Goal: Browse casually: Explore the website without a specific task or goal

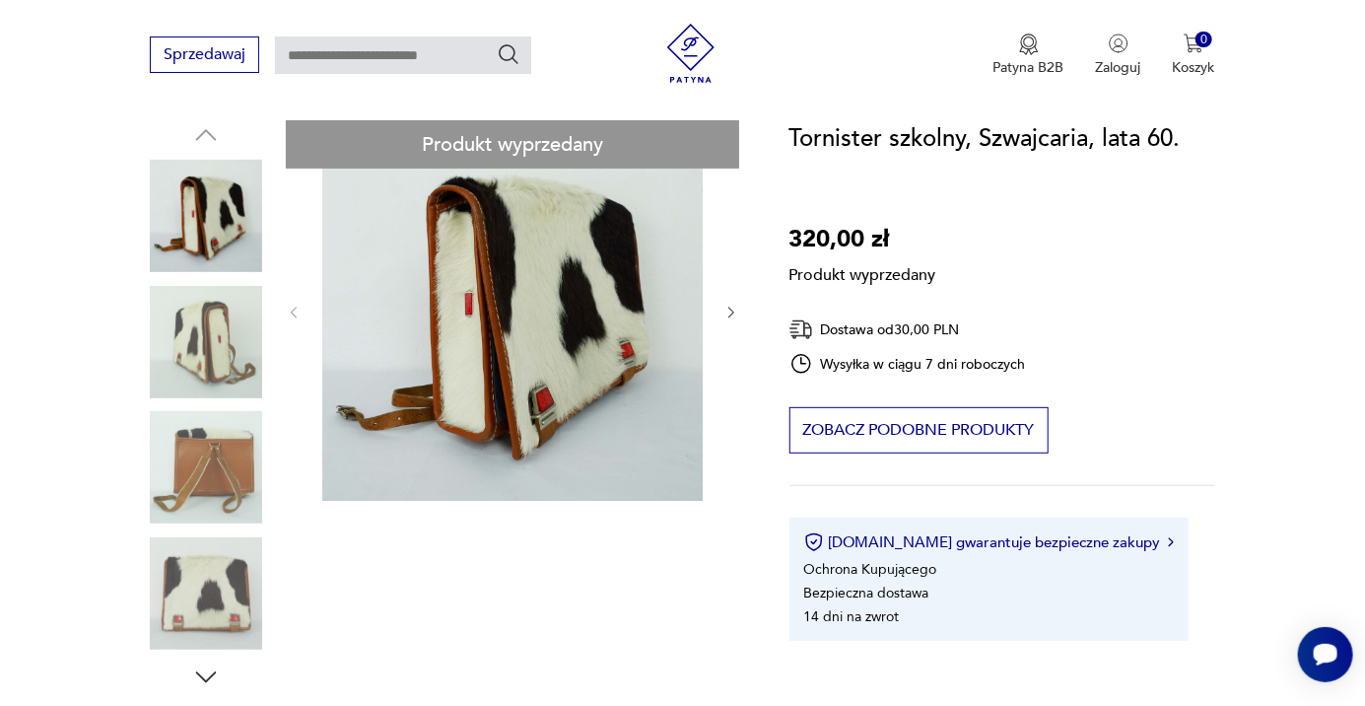
scroll to position [198, 0]
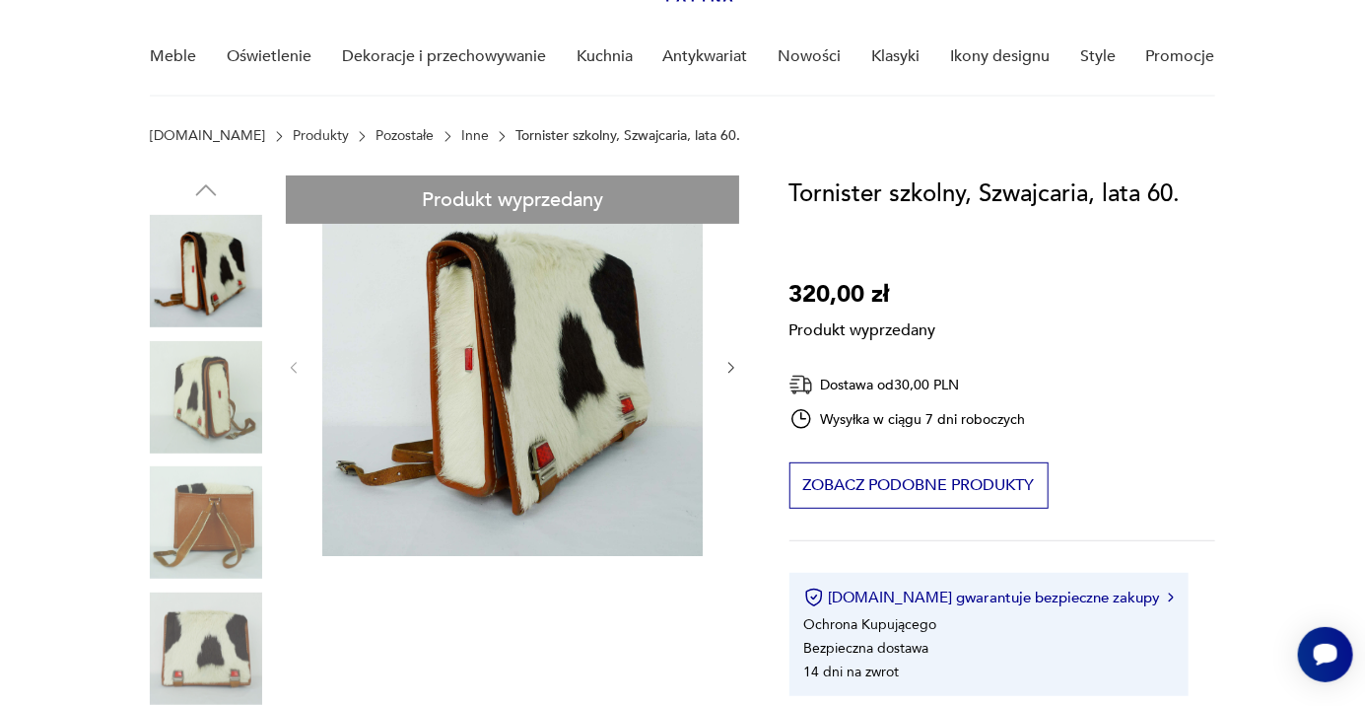
scroll to position [149, 0]
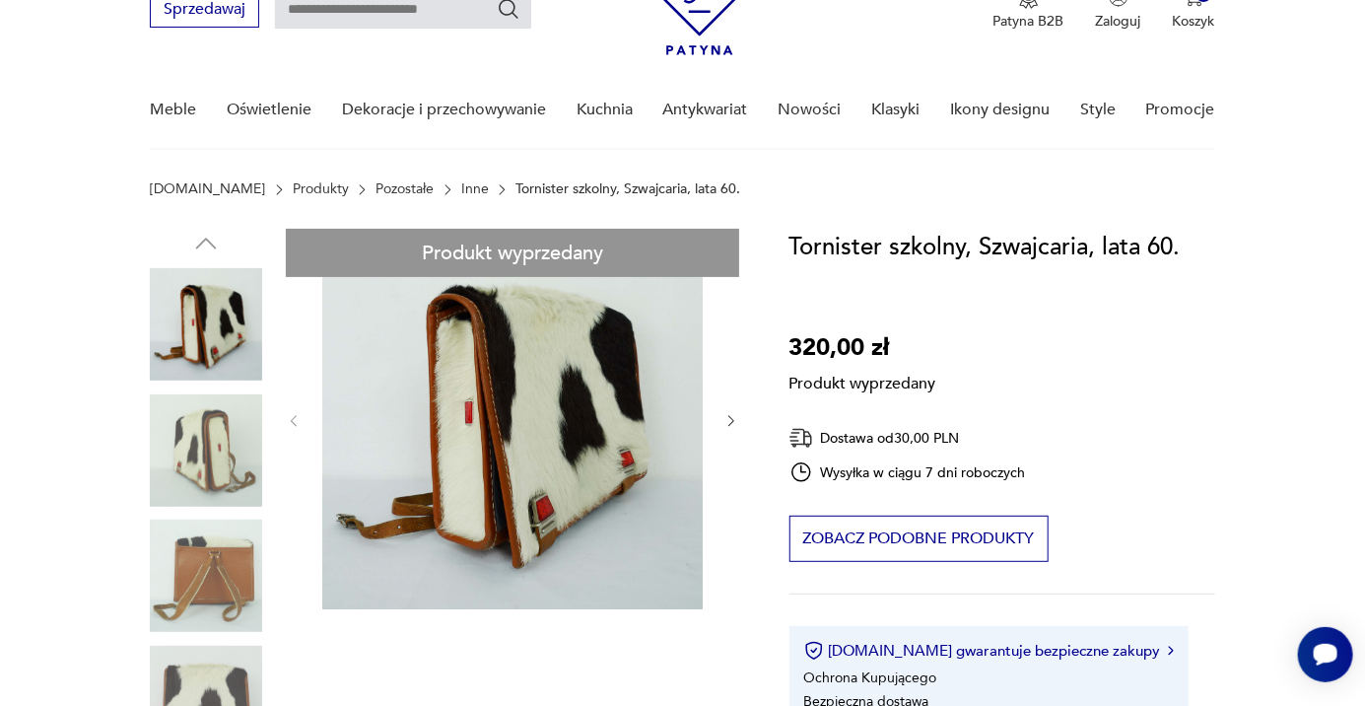
scroll to position [0, 0]
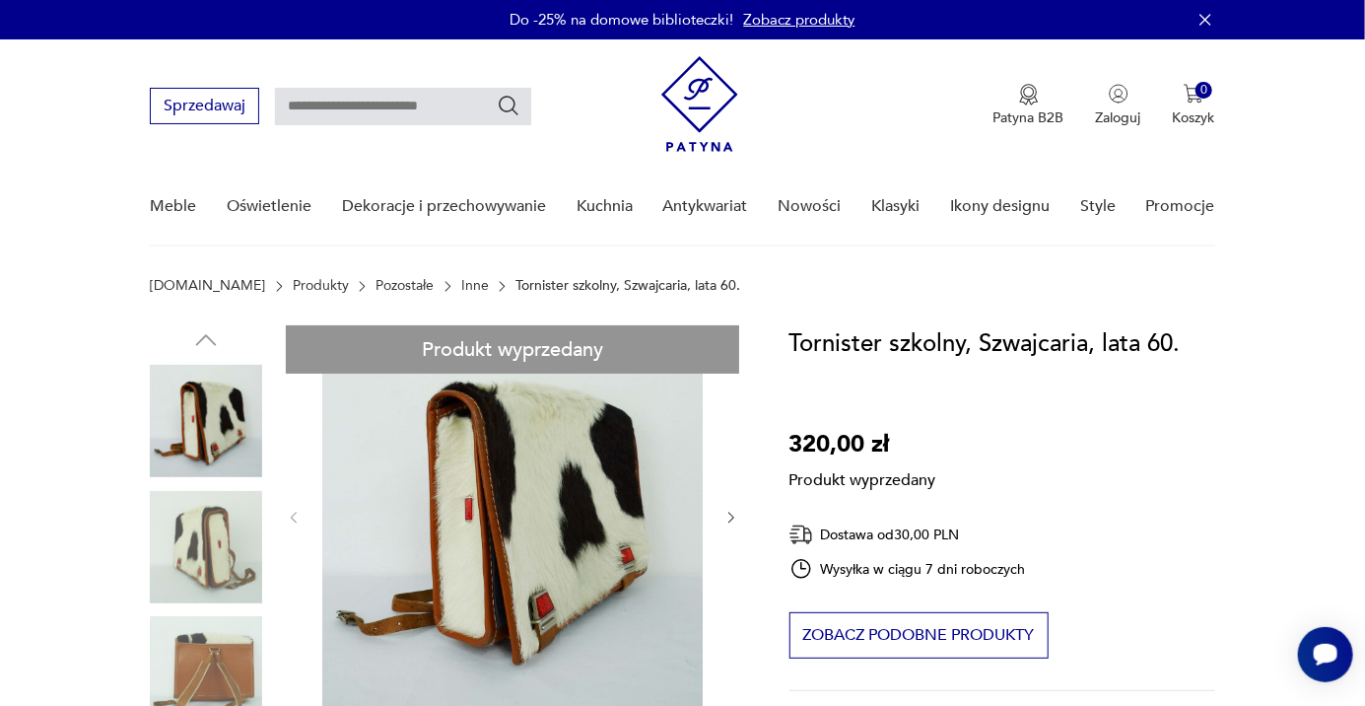
click at [804, 210] on link "Nowości" at bounding box center [809, 207] width 63 height 76
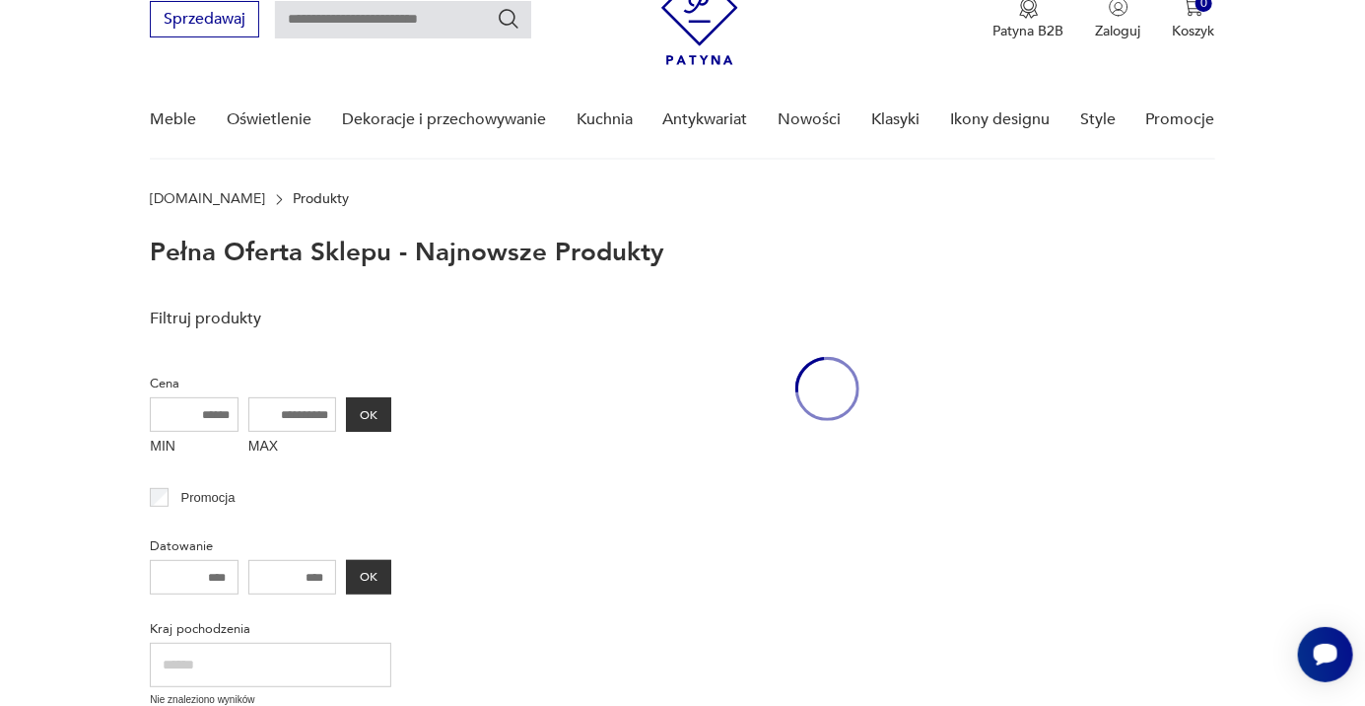
scroll to position [88, 0]
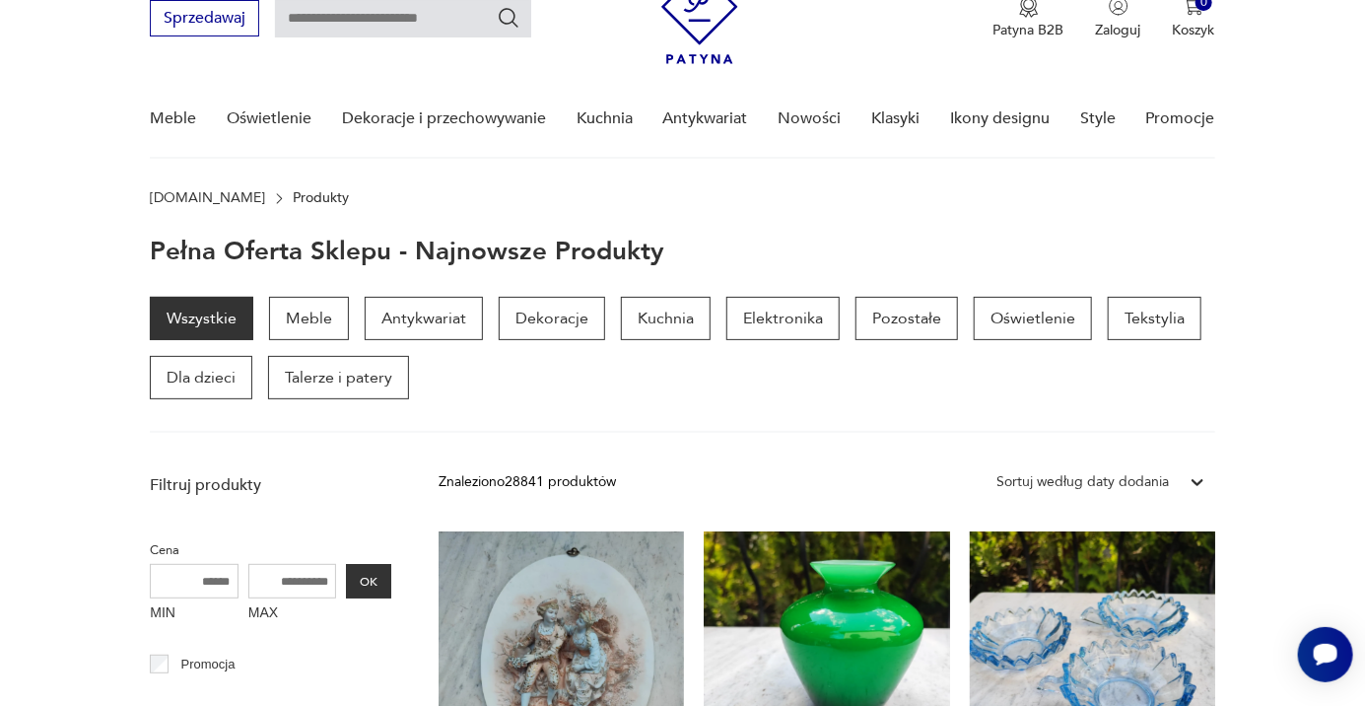
click at [329, 330] on p "Meble" at bounding box center [309, 318] width 80 height 43
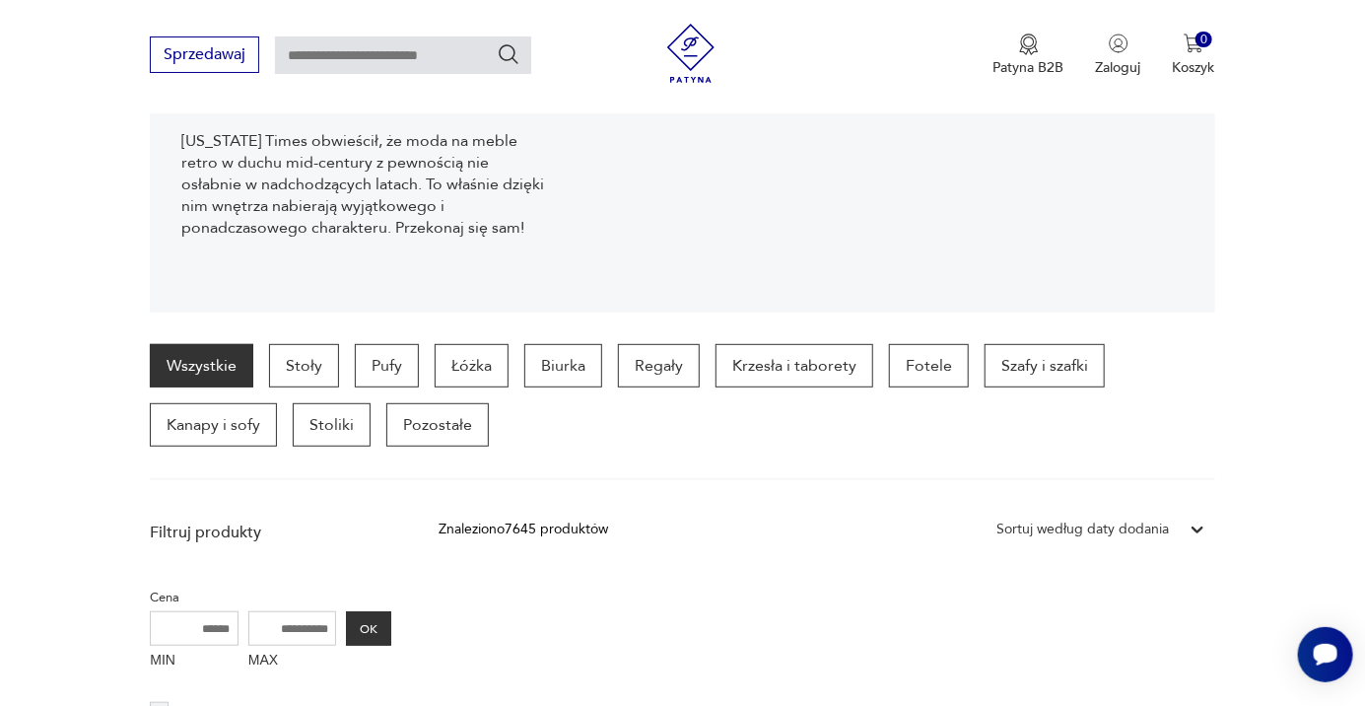
scroll to position [310, 0]
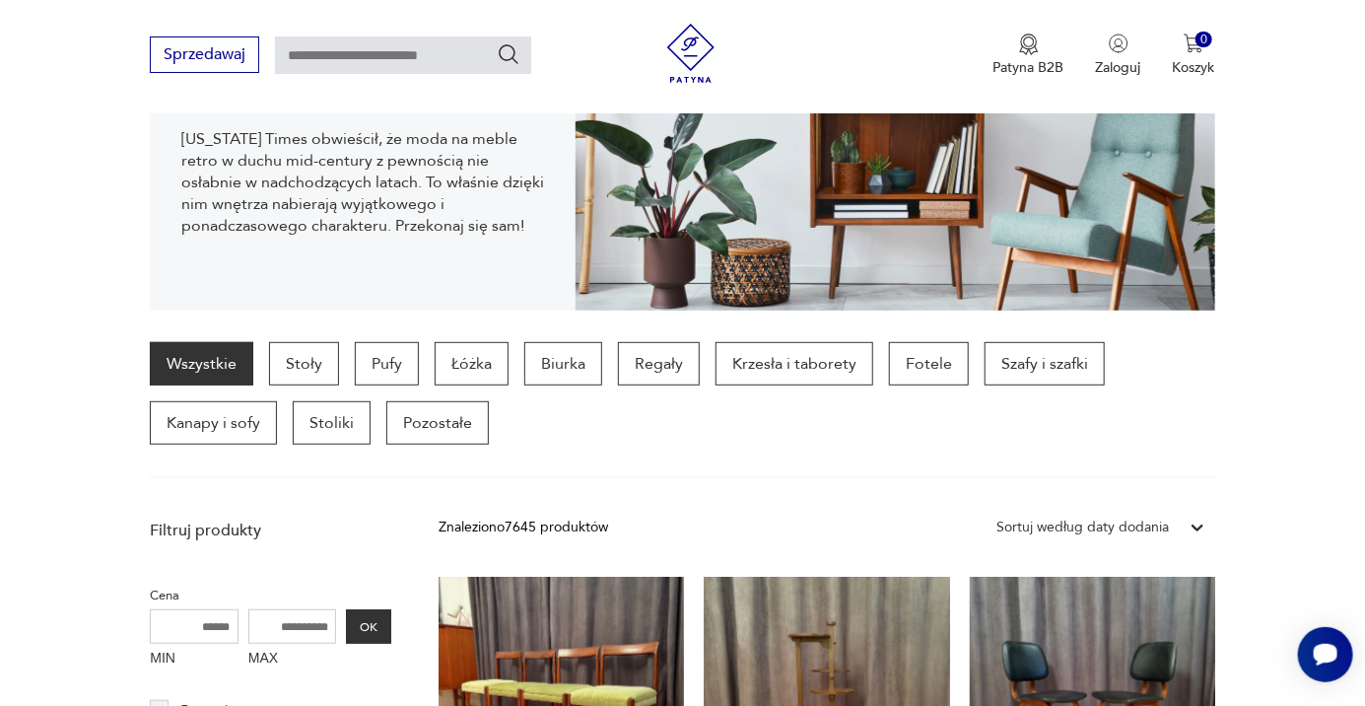
click at [471, 363] on p "Łóżka" at bounding box center [472, 363] width 74 height 43
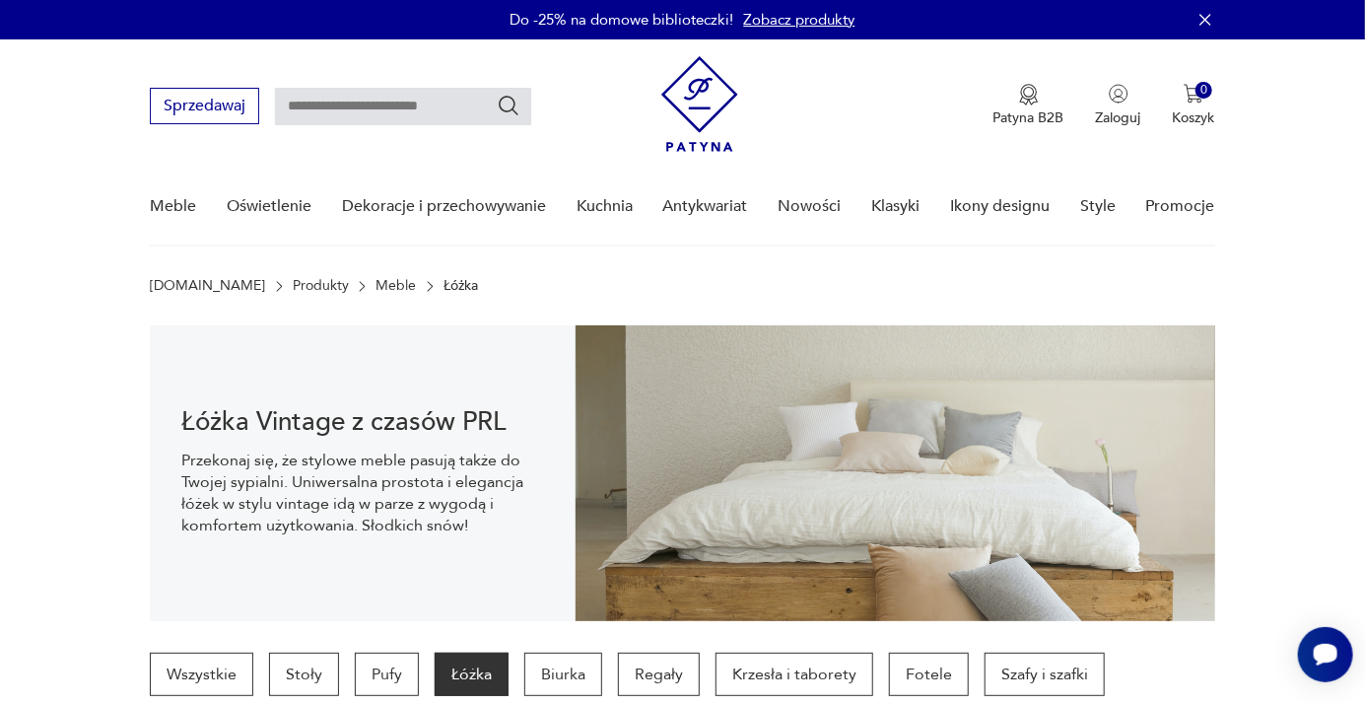
click at [598, 215] on link "Kuchnia" at bounding box center [605, 207] width 56 height 76
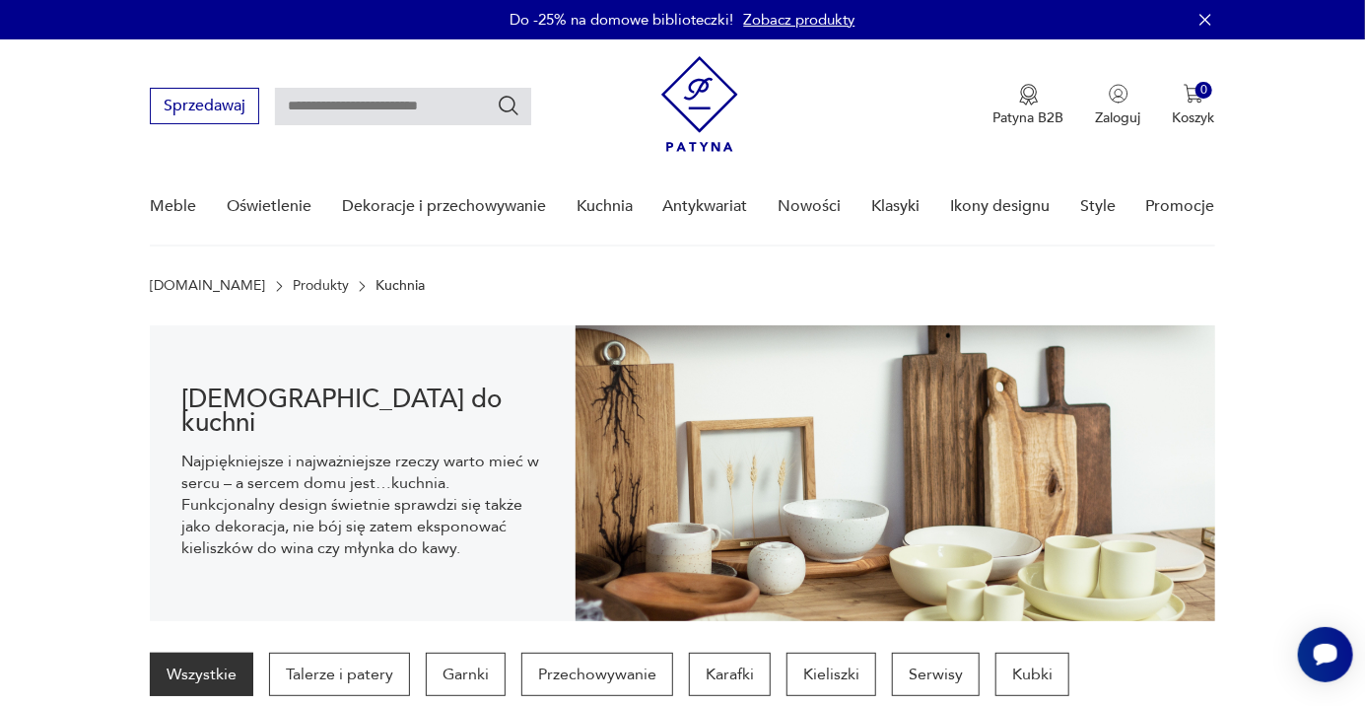
click at [702, 219] on link "Antykwariat" at bounding box center [705, 207] width 85 height 76
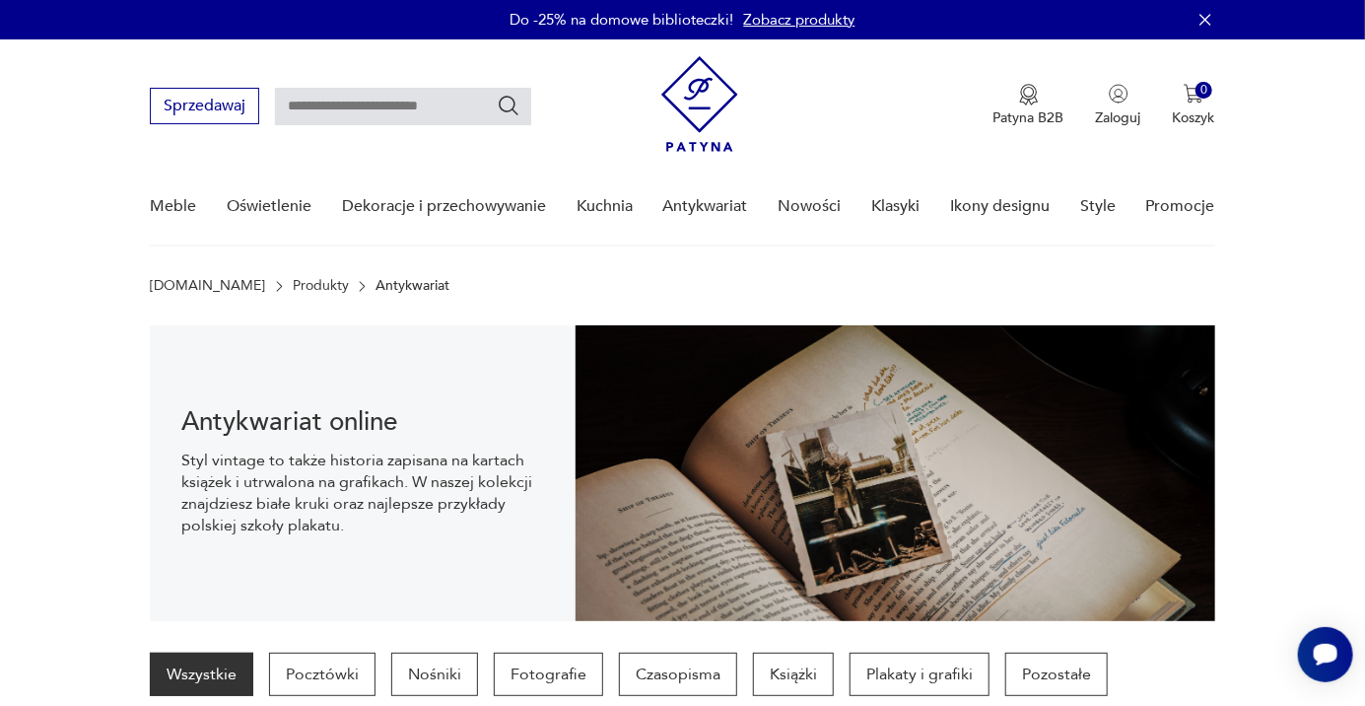
click at [1015, 216] on link "Ikony designu" at bounding box center [1000, 207] width 100 height 76
click at [1183, 200] on link "Promocje" at bounding box center [1180, 207] width 69 height 76
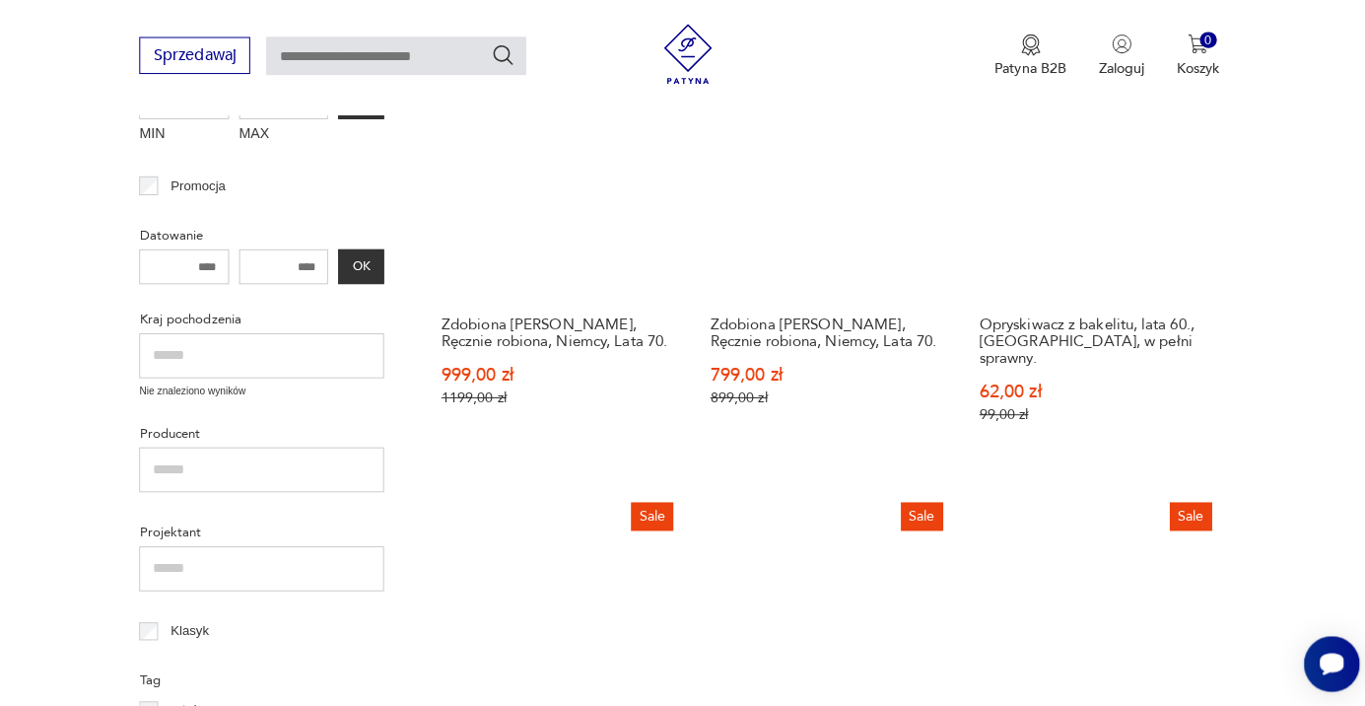
scroll to position [560, 0]
